Goal: Task Accomplishment & Management: Manage account settings

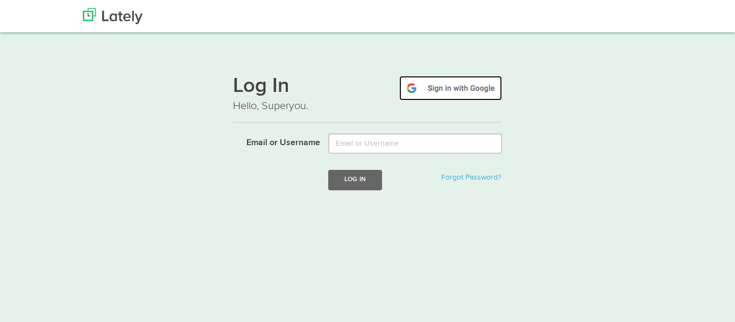
click at [440, 89] on img at bounding box center [450, 88] width 103 height 25
click at [448, 86] on img at bounding box center [450, 88] width 103 height 25
